Goal: Task Accomplishment & Management: Use online tool/utility

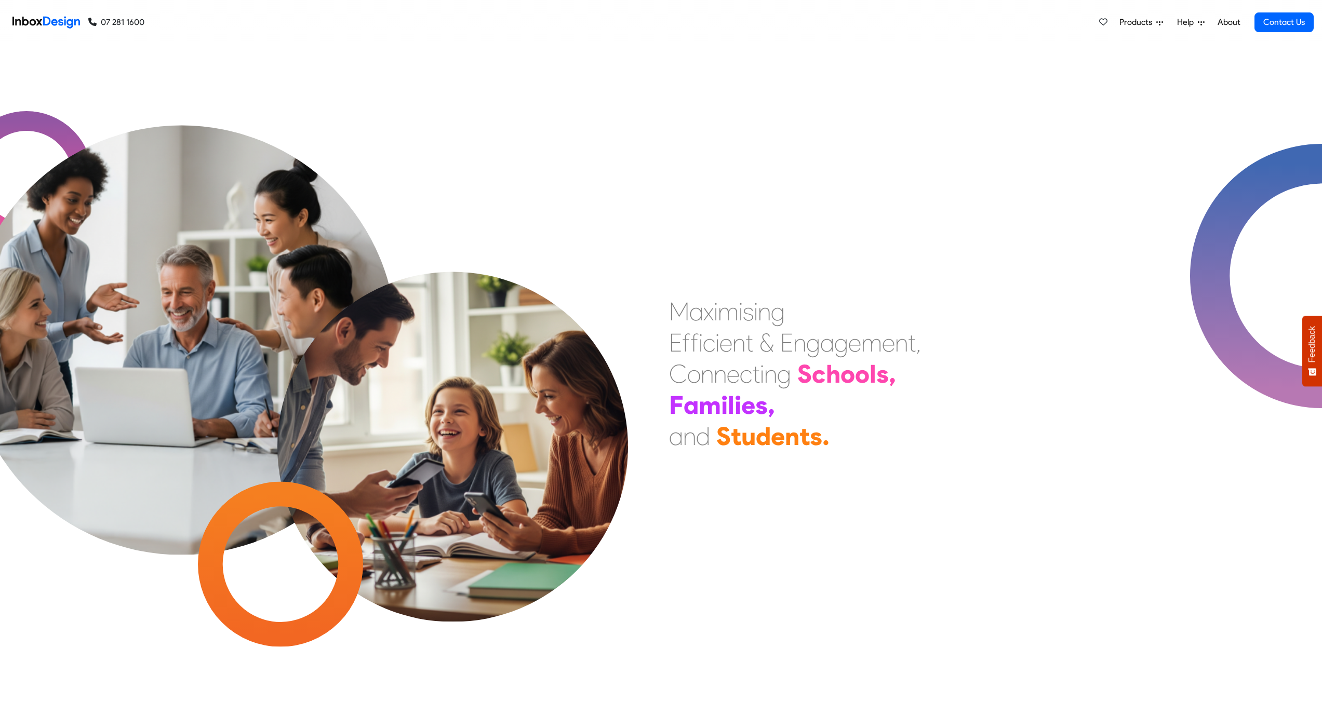
click at [740, 159] on div "M a x i m i s i n g E f f i c i e n t & E n g a g e m e n t , C o n n e c t i n…" at bounding box center [661, 373] width 1322 height 657
click at [740, 155] on div "M a x i m i s i n g E f f i c i e n t & E n g a g e m e n t , C o n n e c t i n…" at bounding box center [661, 373] width 1322 height 657
click at [740, 158] on div "M a x i m i s i n g E f f i c i e n t & E n g a g e m e n t , C o n n e c t i n…" at bounding box center [661, 373] width 1322 height 657
click at [739, 157] on div "M a x i m i s i n g E f f i c i e n t & E n g a g e m e n t , C o n n e c t i n…" at bounding box center [661, 373] width 1322 height 657
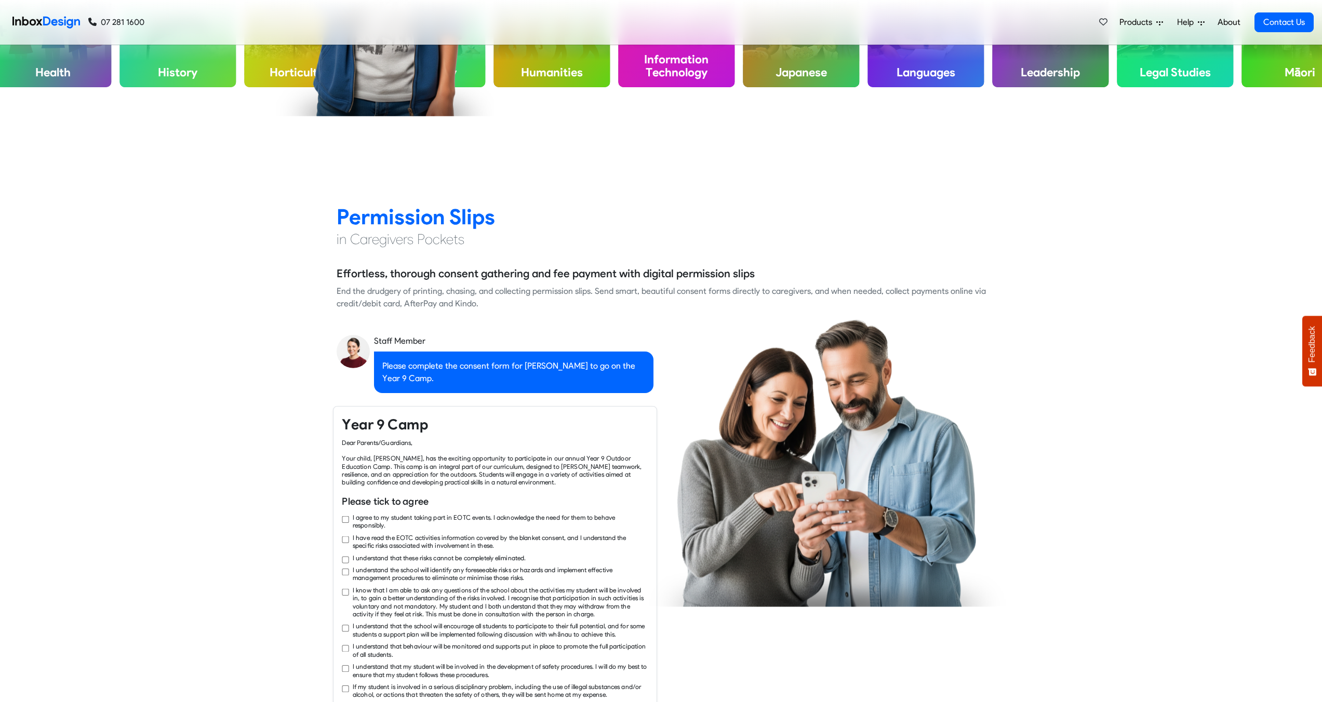
scroll to position [1252, 0]
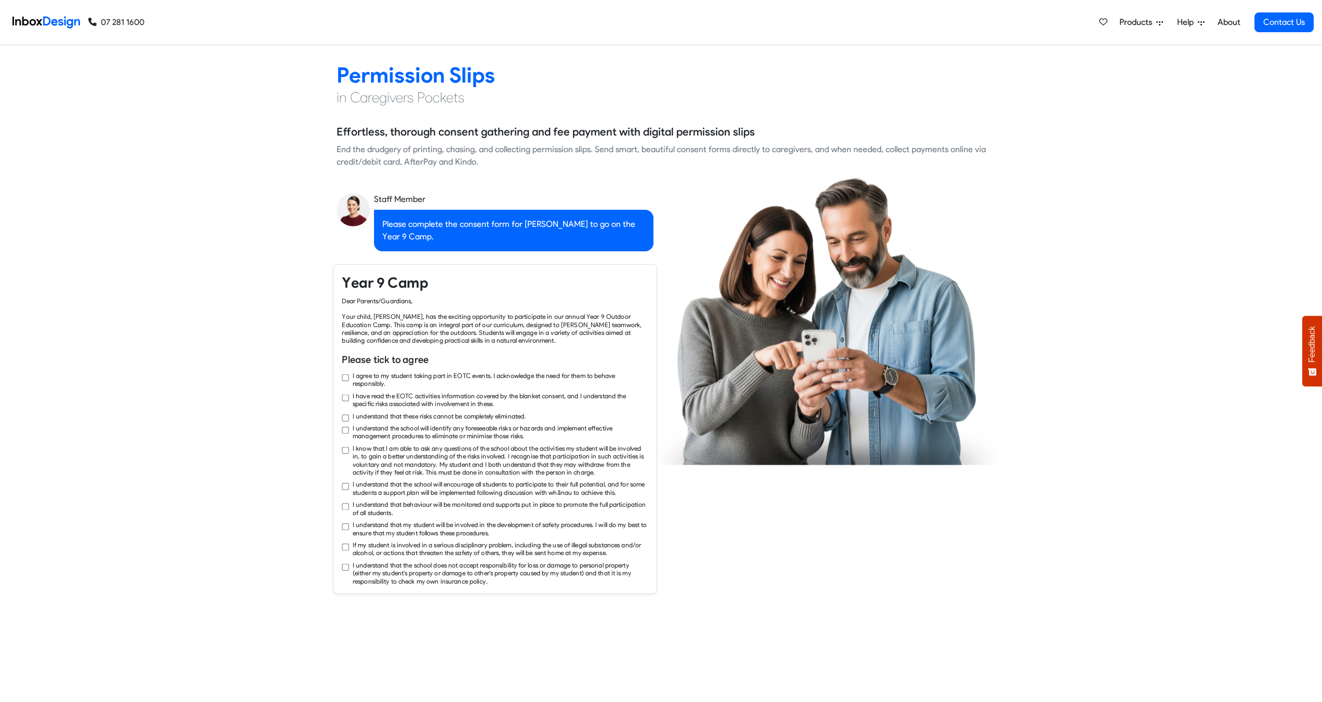
checkbox input "true"
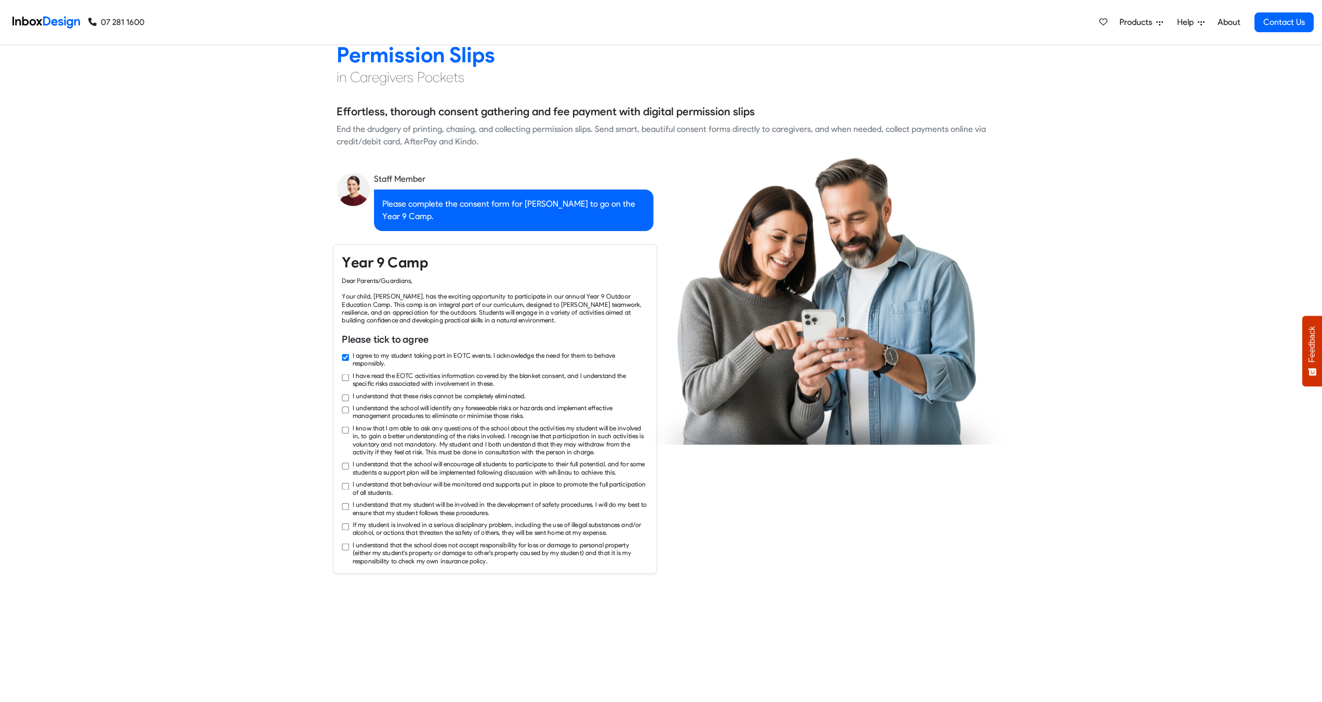
checkbox input "true"
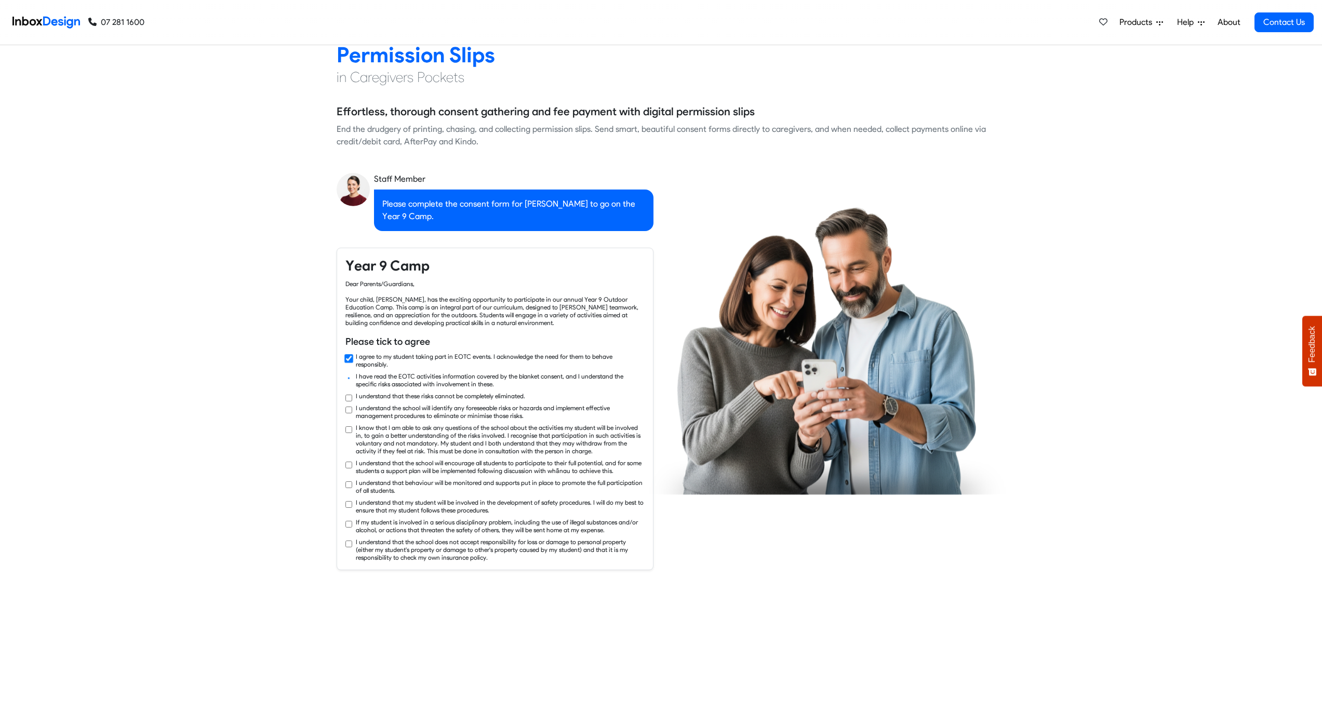
checkbox input "true"
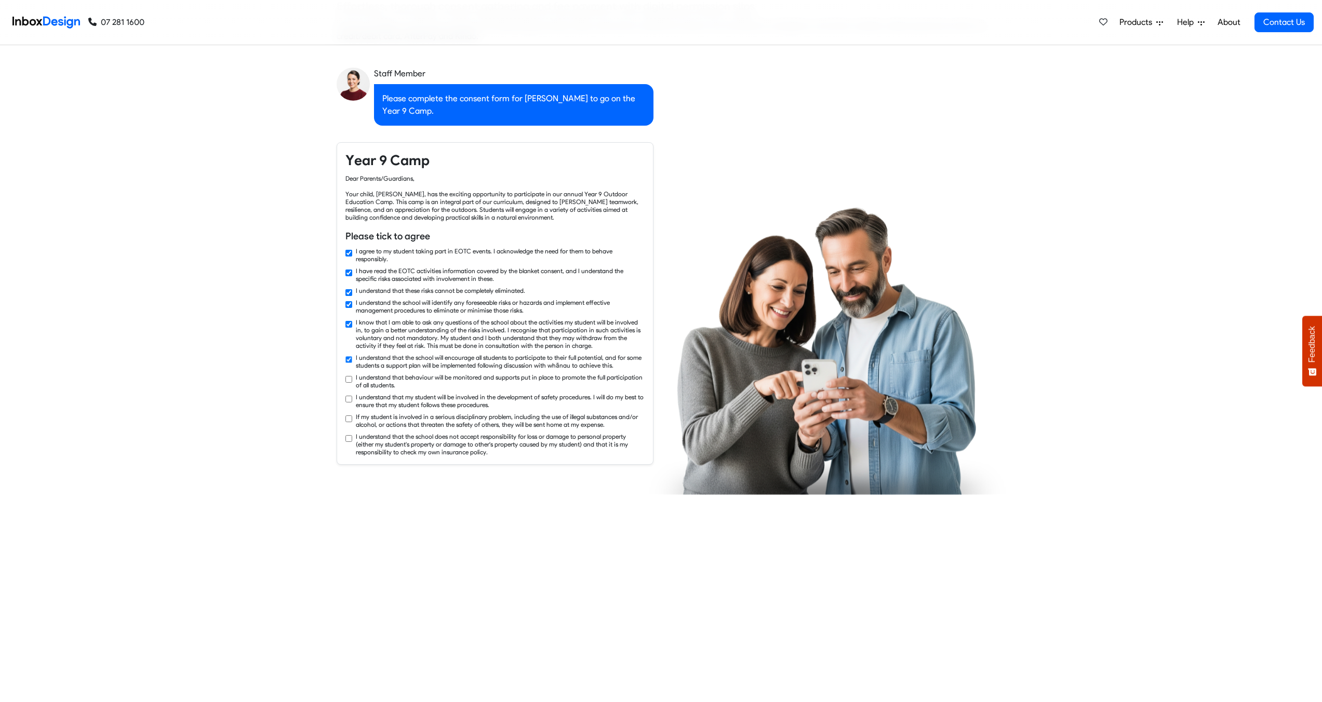
checkbox input "true"
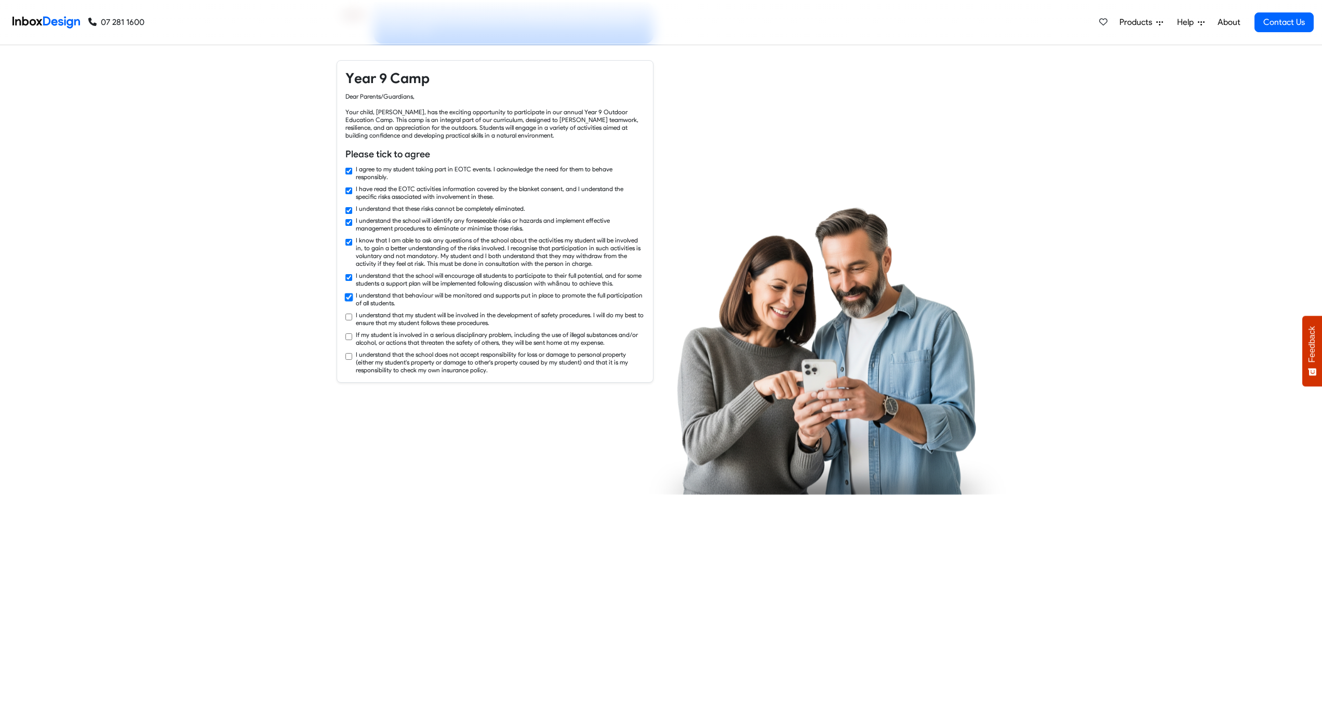
checkbox input "true"
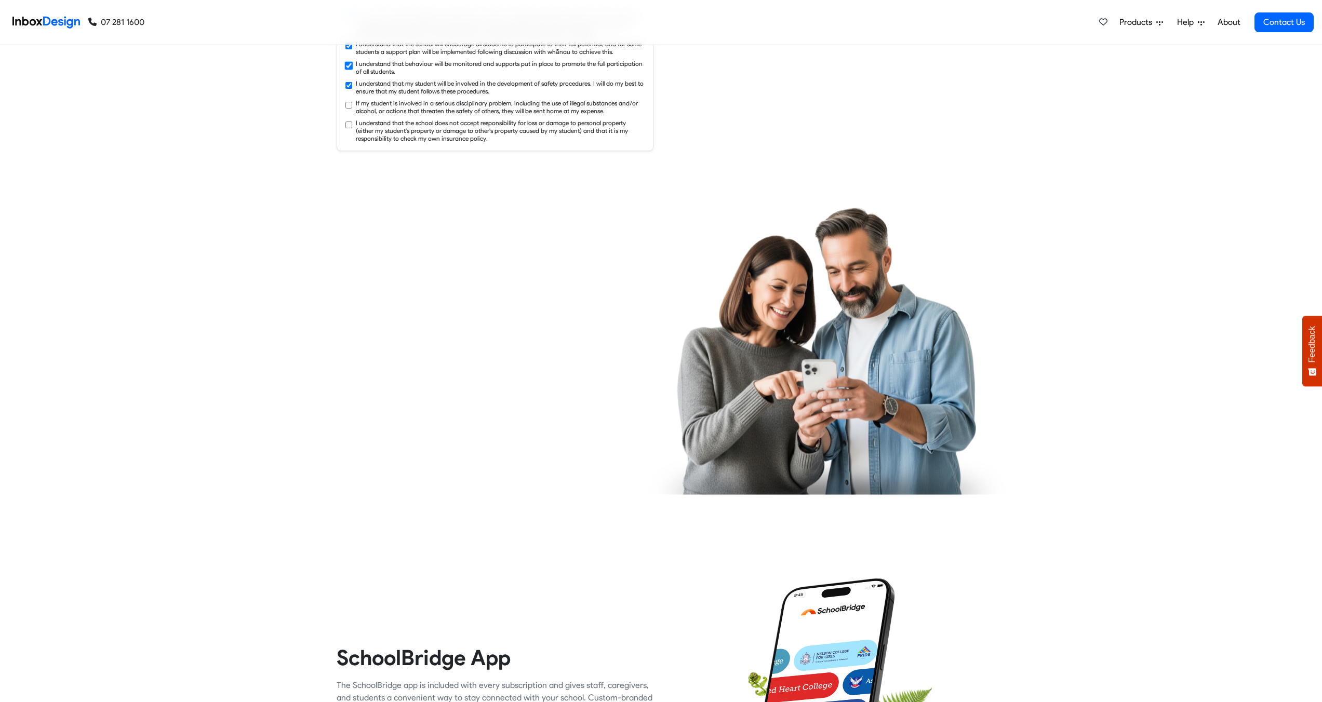
checkbox input "true"
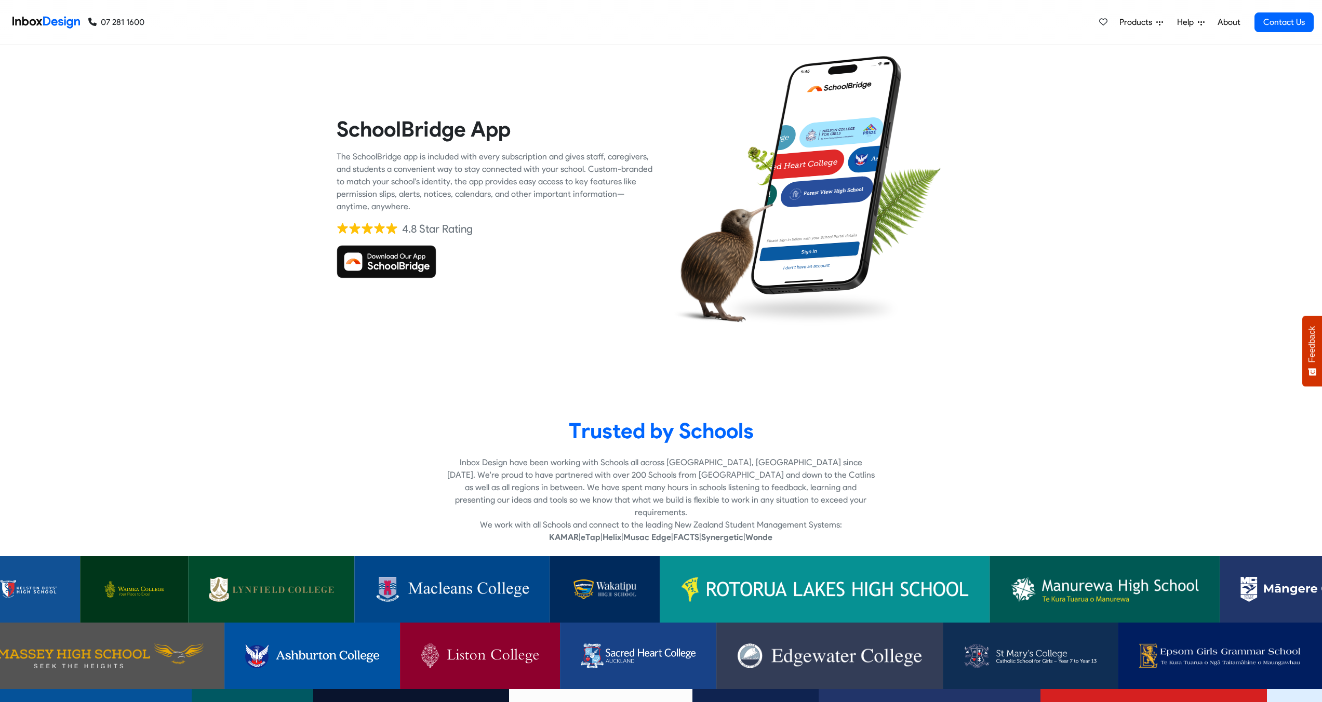
scroll to position [2206, 0]
